Goal: Information Seeking & Learning: Check status

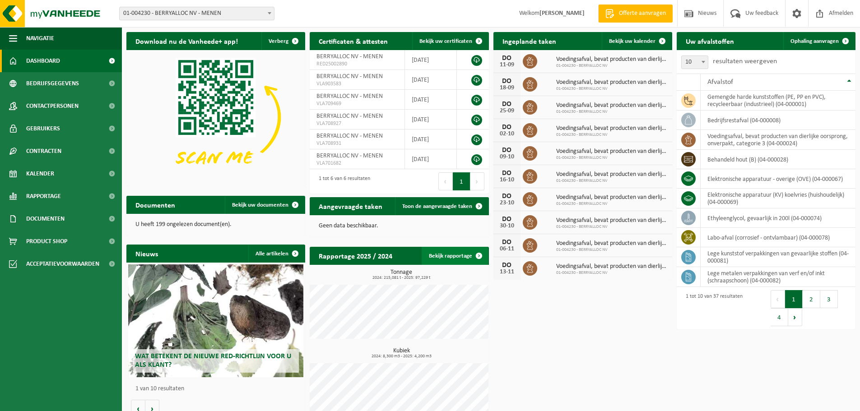
click at [447, 256] on link "Bekijk rapportage" at bounding box center [455, 256] width 66 height 18
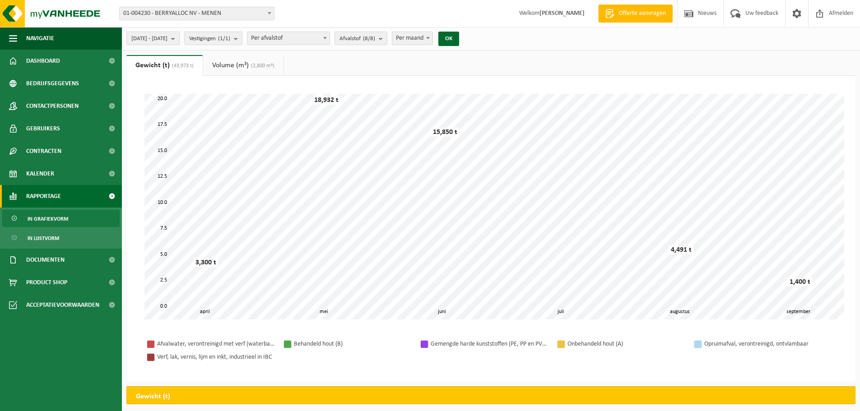
click at [180, 40] on button "[DATE] - [DATE]" at bounding box center [152, 39] width 53 height 14
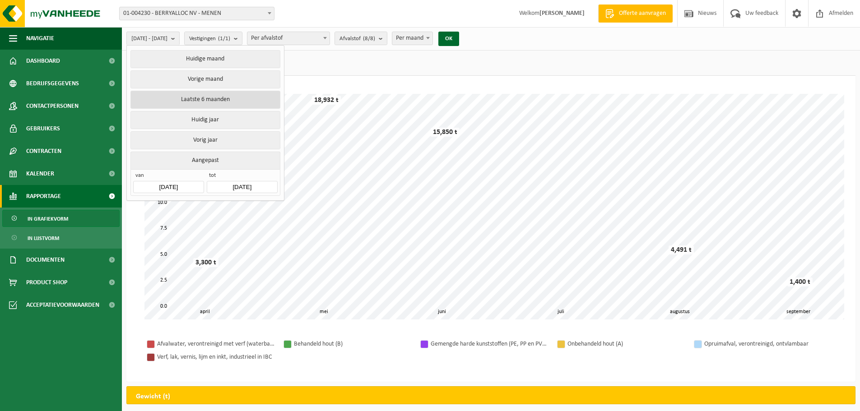
click at [202, 95] on button "Laatste 6 maanden" at bounding box center [204, 100] width 149 height 18
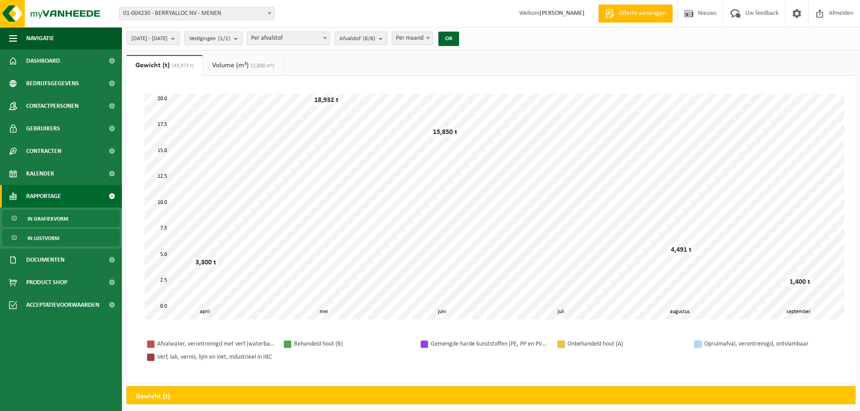
click at [46, 233] on span "In lijstvorm" at bounding box center [44, 238] width 32 height 17
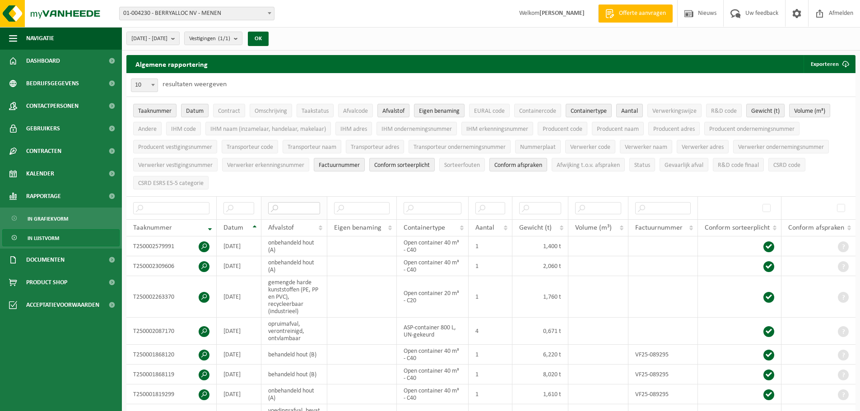
click at [283, 205] on input "text" at bounding box center [294, 208] width 52 height 12
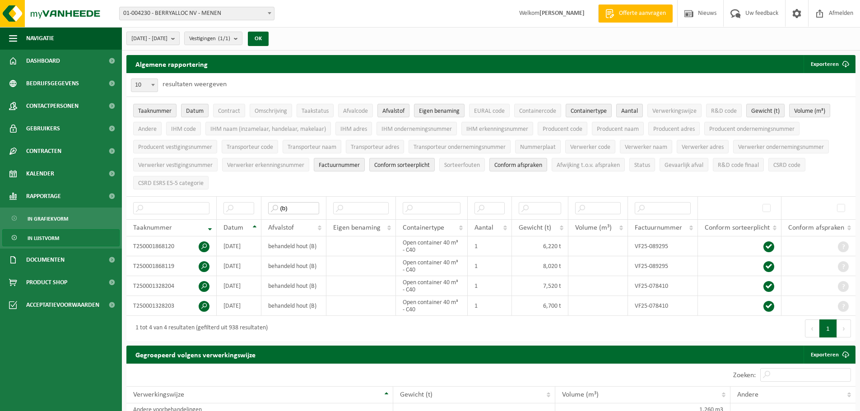
type input "(b)"
click at [179, 39] on b "submit" at bounding box center [175, 38] width 8 height 13
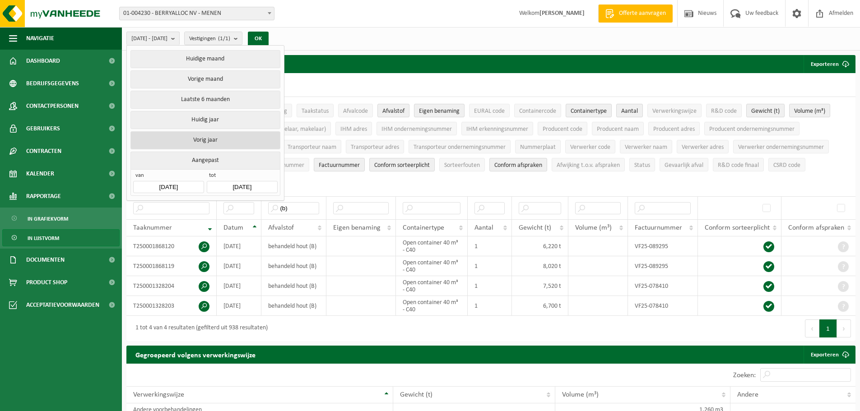
click at [213, 137] on button "Vorig jaar" at bounding box center [204, 140] width 149 height 18
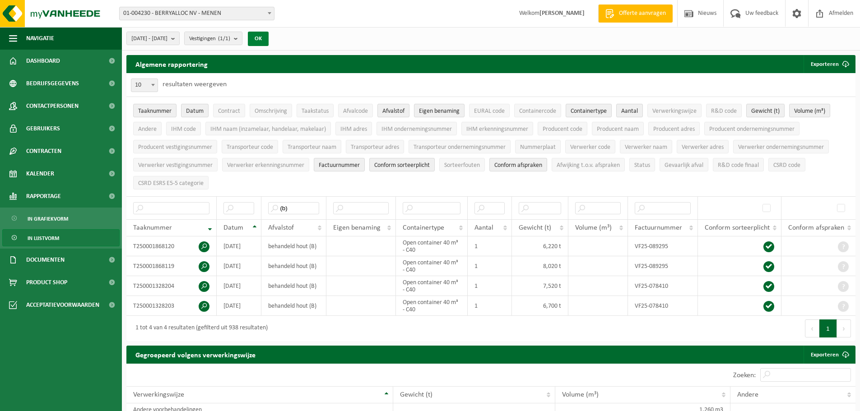
click at [269, 34] on button "OK" at bounding box center [258, 39] width 21 height 14
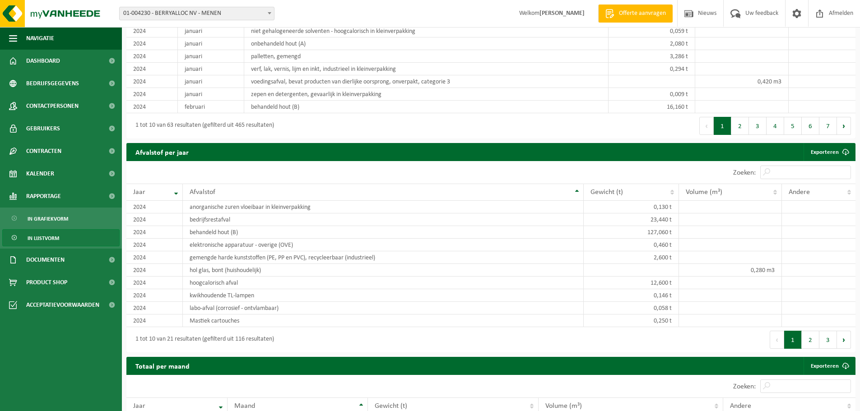
scroll to position [722, 0]
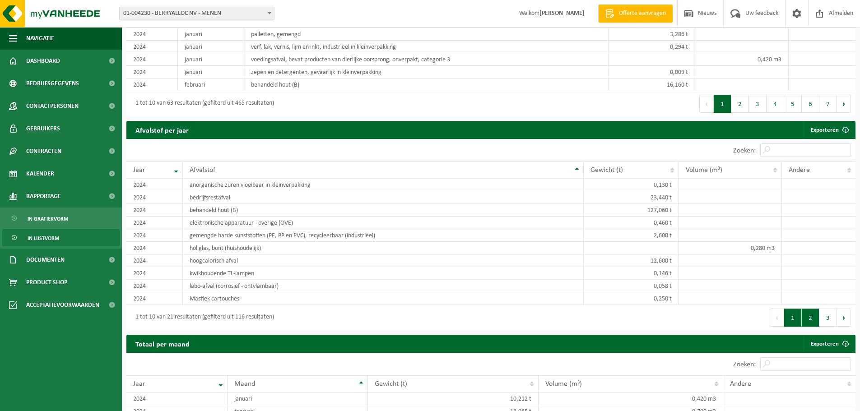
click at [804, 316] on button "2" at bounding box center [811, 318] width 18 height 18
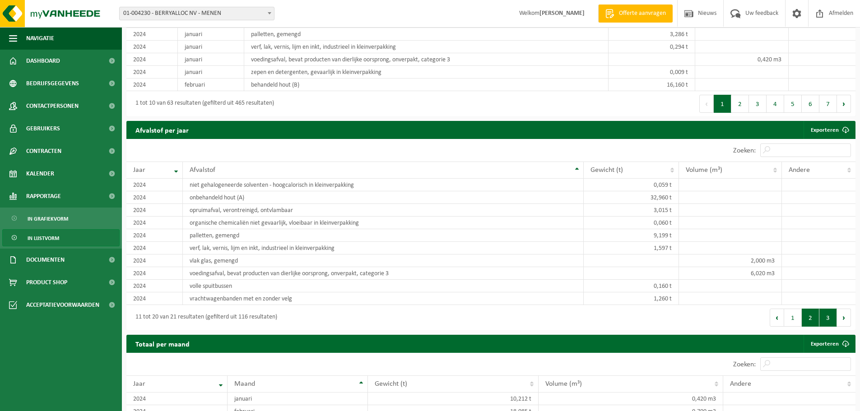
click at [822, 316] on button "3" at bounding box center [828, 318] width 18 height 18
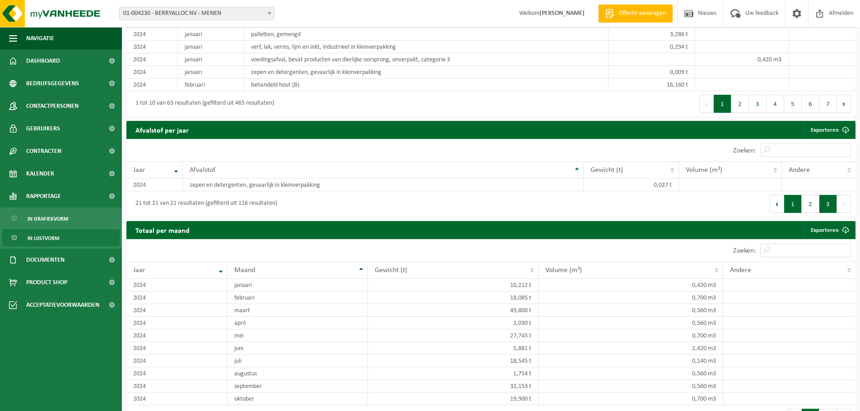
click at [792, 205] on button "1" at bounding box center [793, 204] width 18 height 18
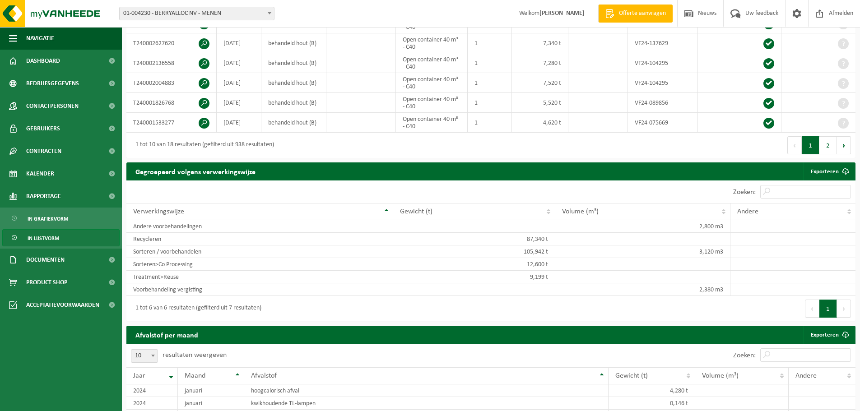
scroll to position [271, 0]
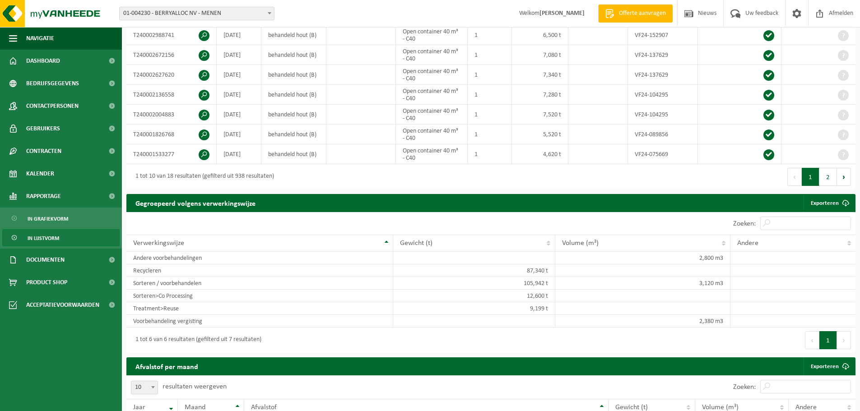
click at [267, 14] on span at bounding box center [269, 13] width 9 height 12
click at [293, 222] on div "10 25 50 100 10 resultaten weergeven" at bounding box center [308, 223] width 365 height 23
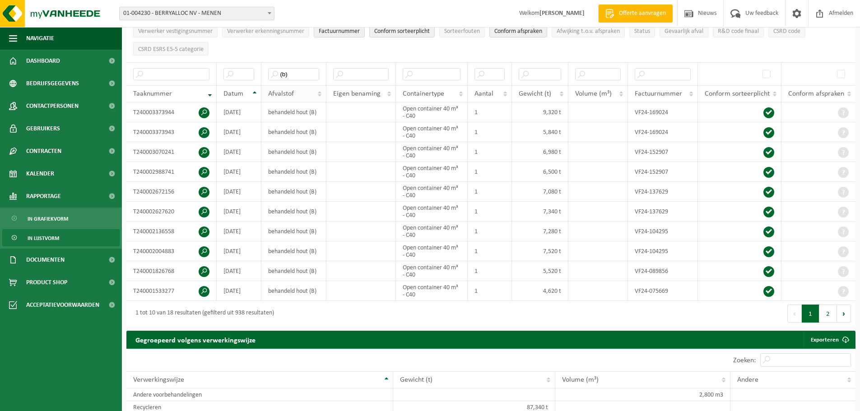
scroll to position [135, 0]
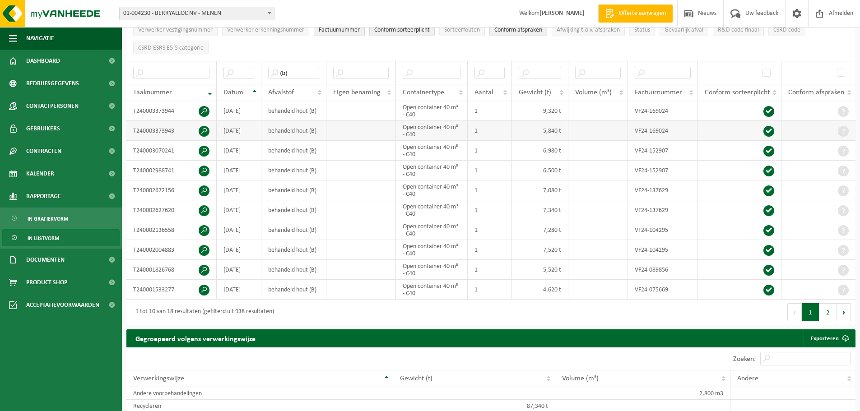
click at [295, 127] on td "behandeld hout (B)" at bounding box center [293, 131] width 65 height 20
click at [653, 127] on td "VF24-169024" at bounding box center [663, 131] width 70 height 20
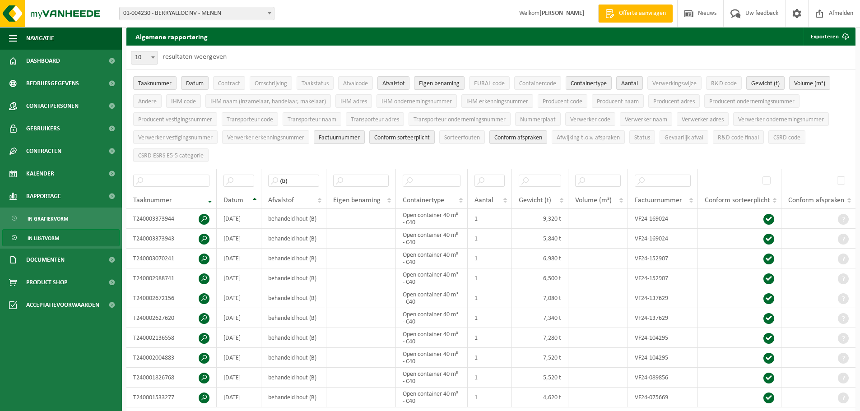
scroll to position [0, 0]
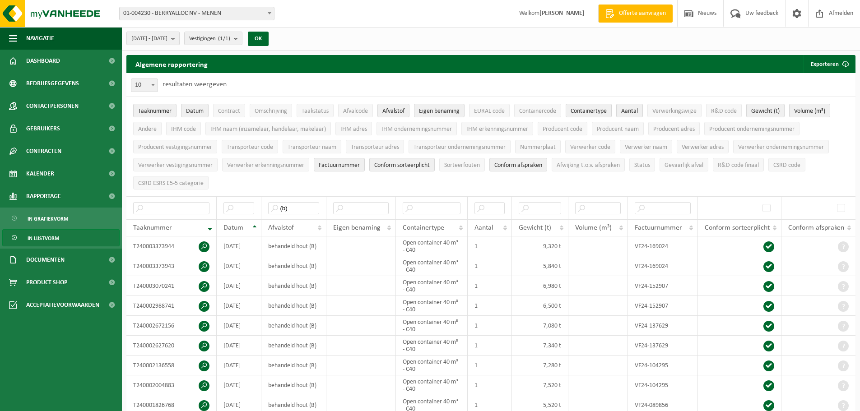
click at [179, 38] on b "submit" at bounding box center [175, 38] width 8 height 13
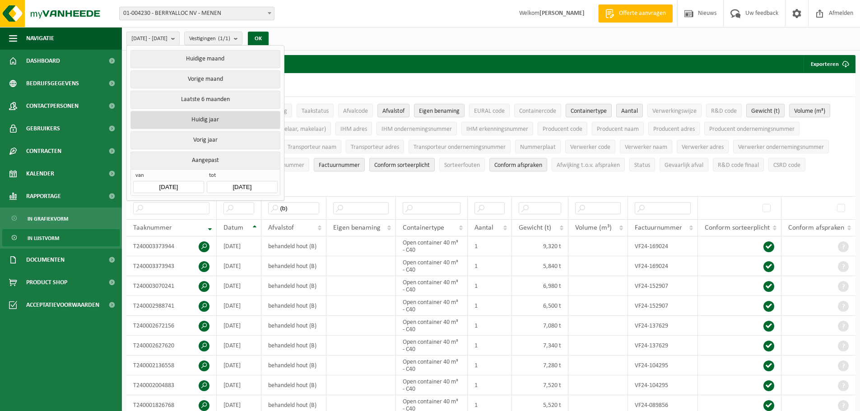
click at [214, 114] on button "Huidig jaar" at bounding box center [204, 120] width 149 height 18
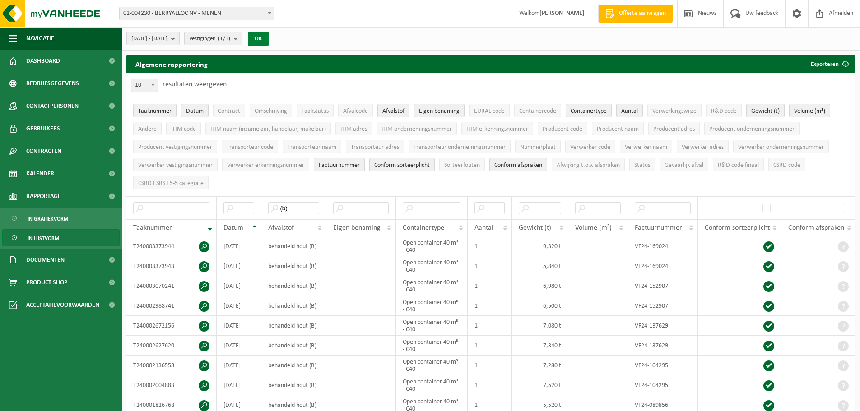
click at [269, 42] on button "OK" at bounding box center [258, 39] width 21 height 14
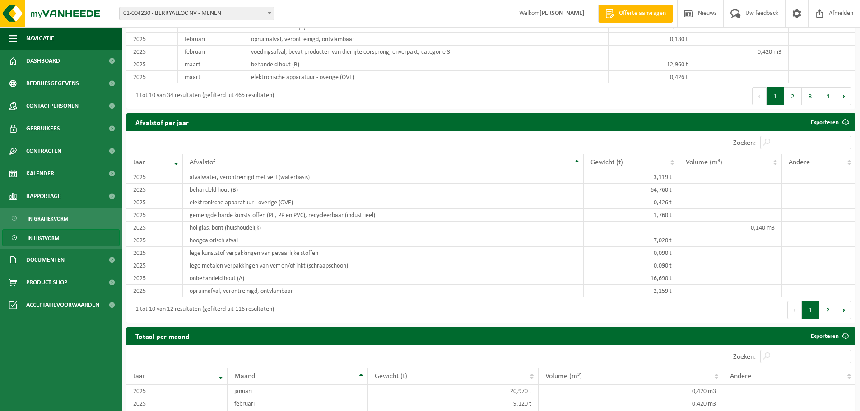
scroll to position [722, 0]
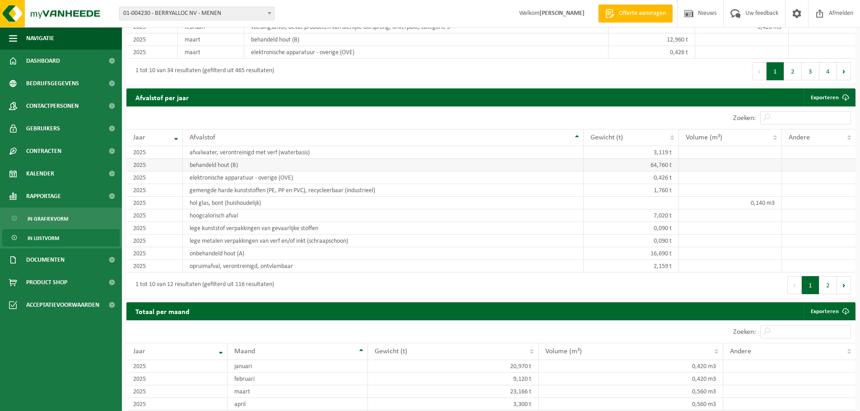
click at [358, 161] on td "behandeld hout (B)" at bounding box center [383, 165] width 401 height 13
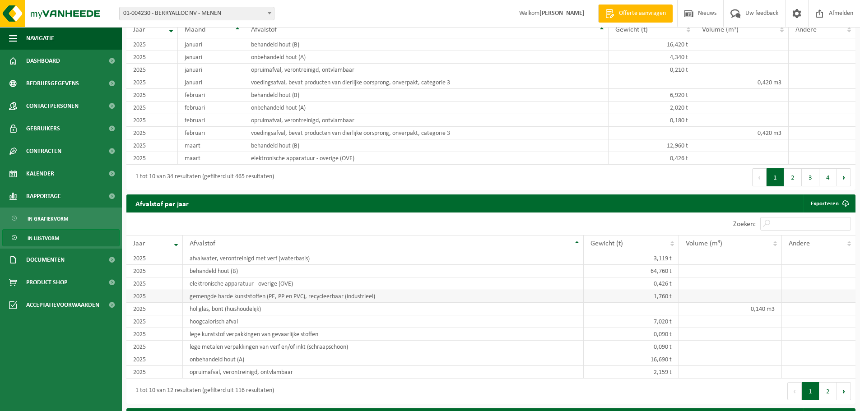
scroll to position [632, 0]
